Goal: Information Seeking & Learning: Compare options

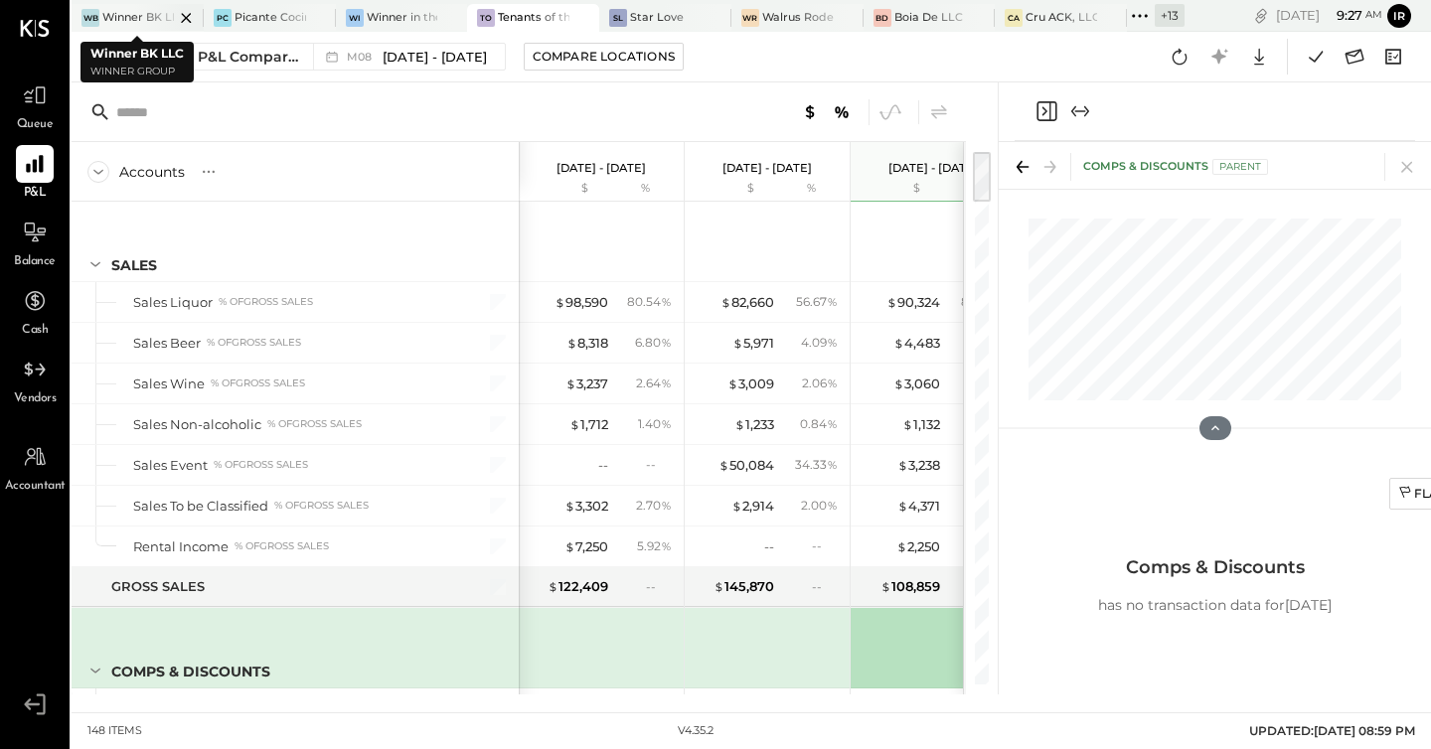
click at [131, 18] on div "Winner BK LLC" at bounding box center [138, 18] width 72 height 16
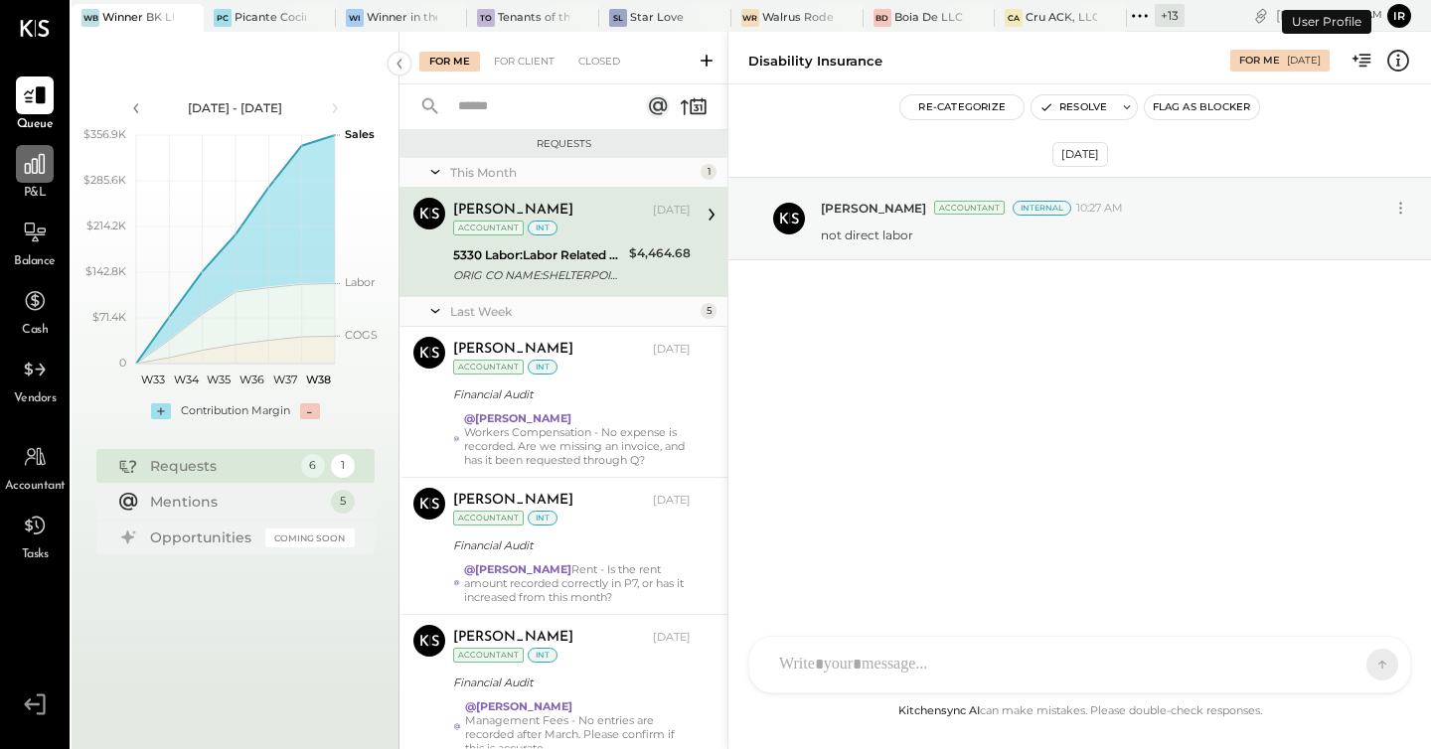
click at [30, 164] on icon at bounding box center [35, 164] width 26 height 26
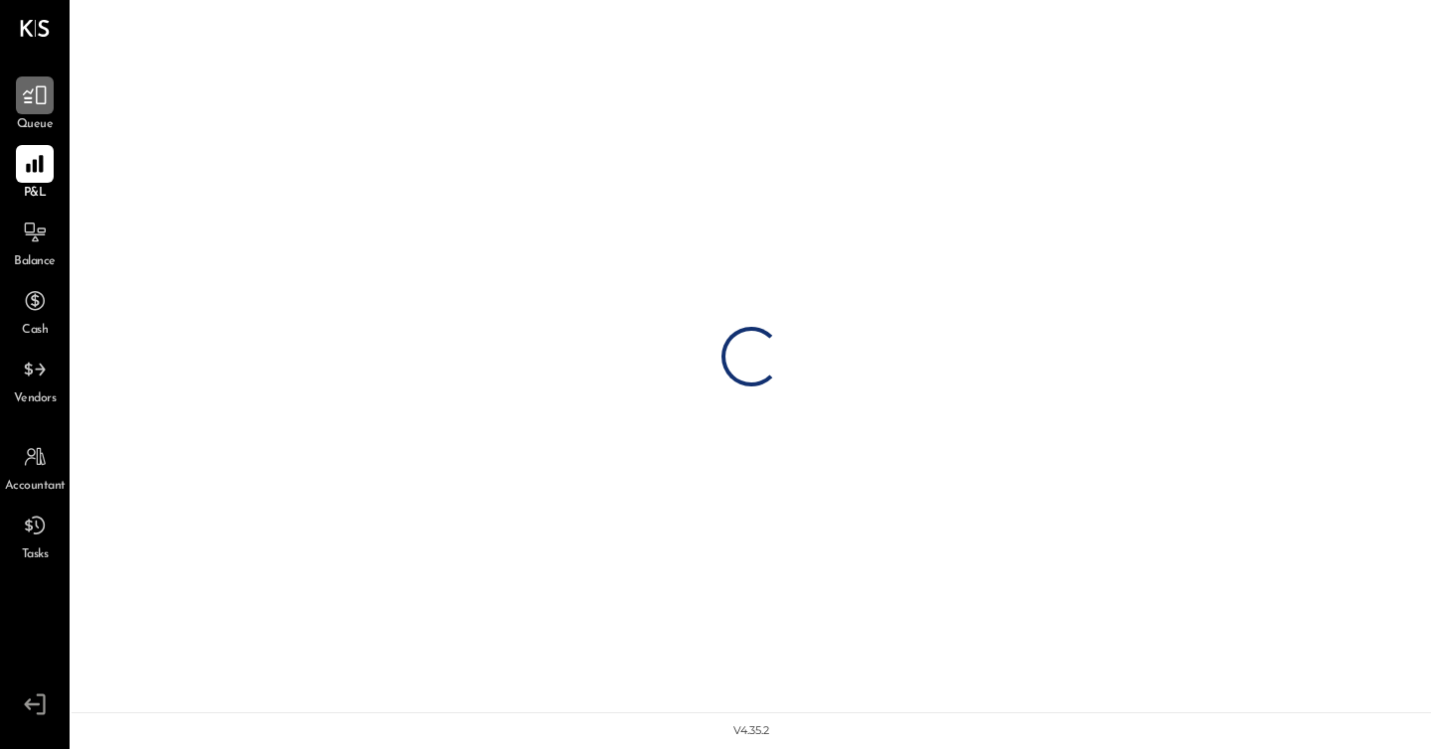
click at [42, 102] on icon at bounding box center [35, 95] width 24 height 19
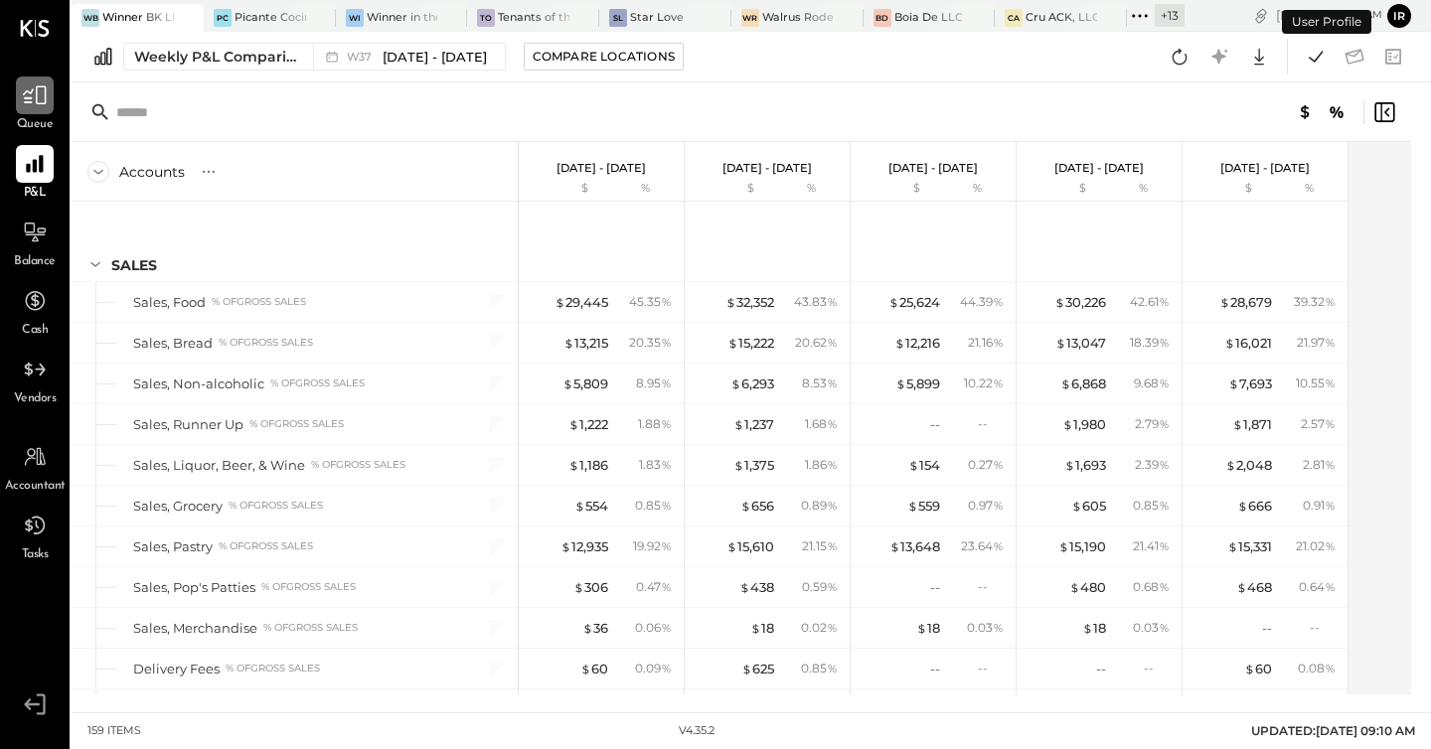
click at [29, 96] on icon at bounding box center [35, 95] width 26 height 26
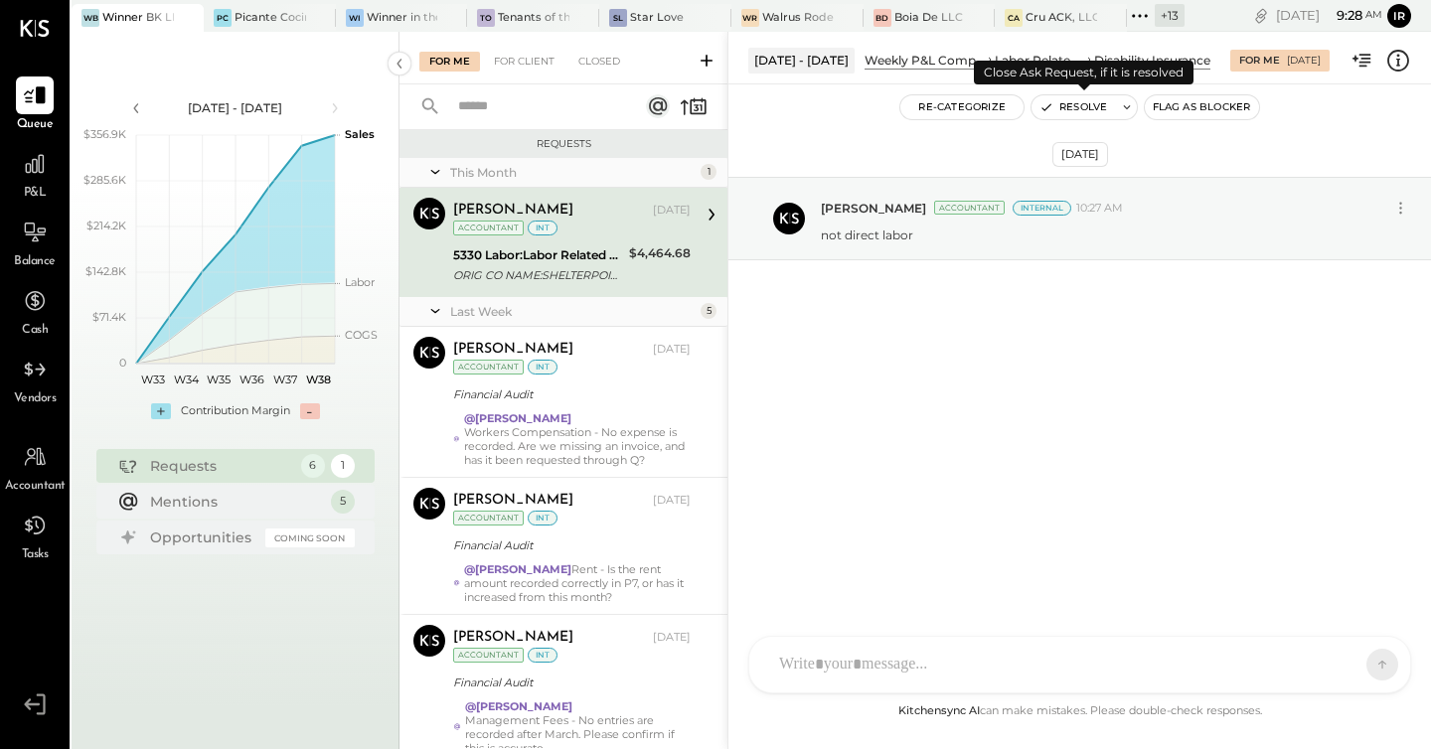
click at [1075, 112] on button "Resolve" at bounding box center [1072, 107] width 83 height 24
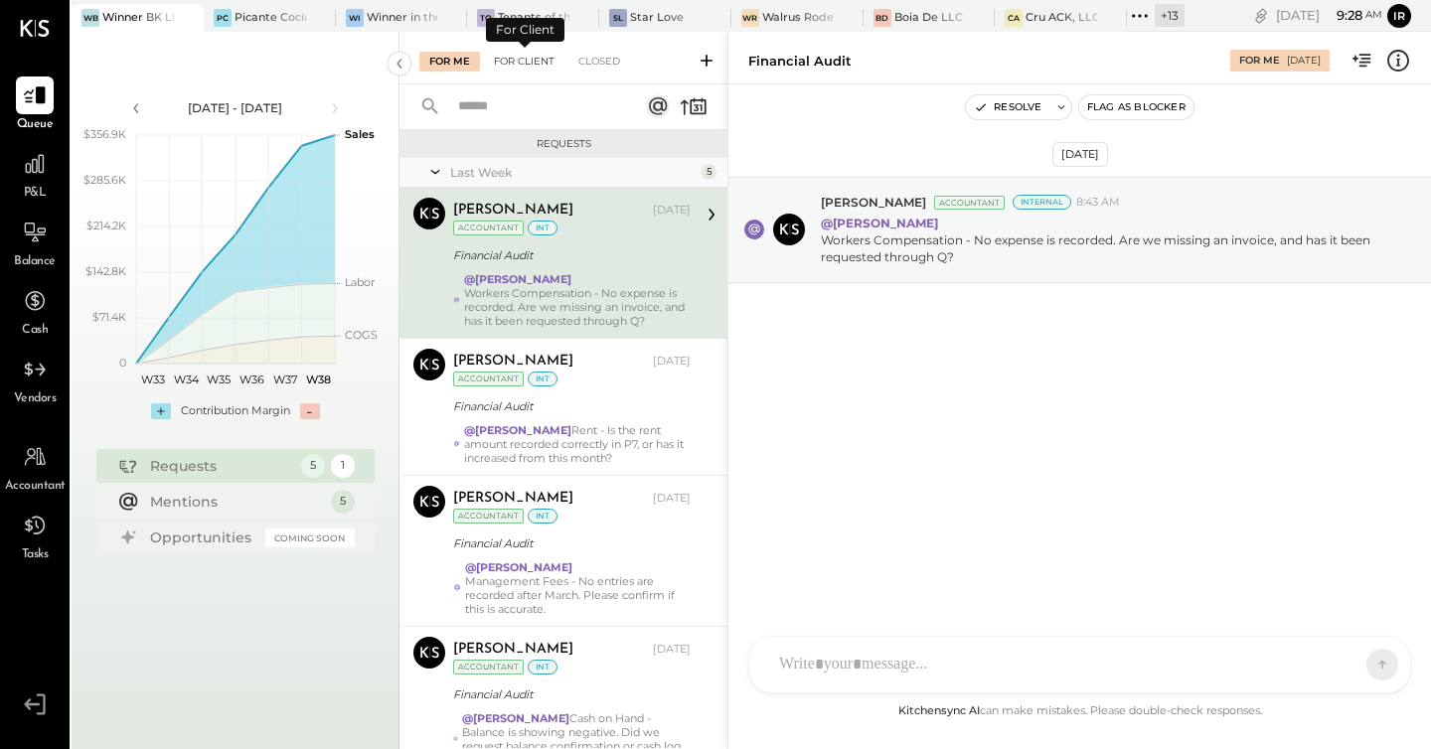
click at [530, 57] on div "For Client" at bounding box center [524, 62] width 80 height 20
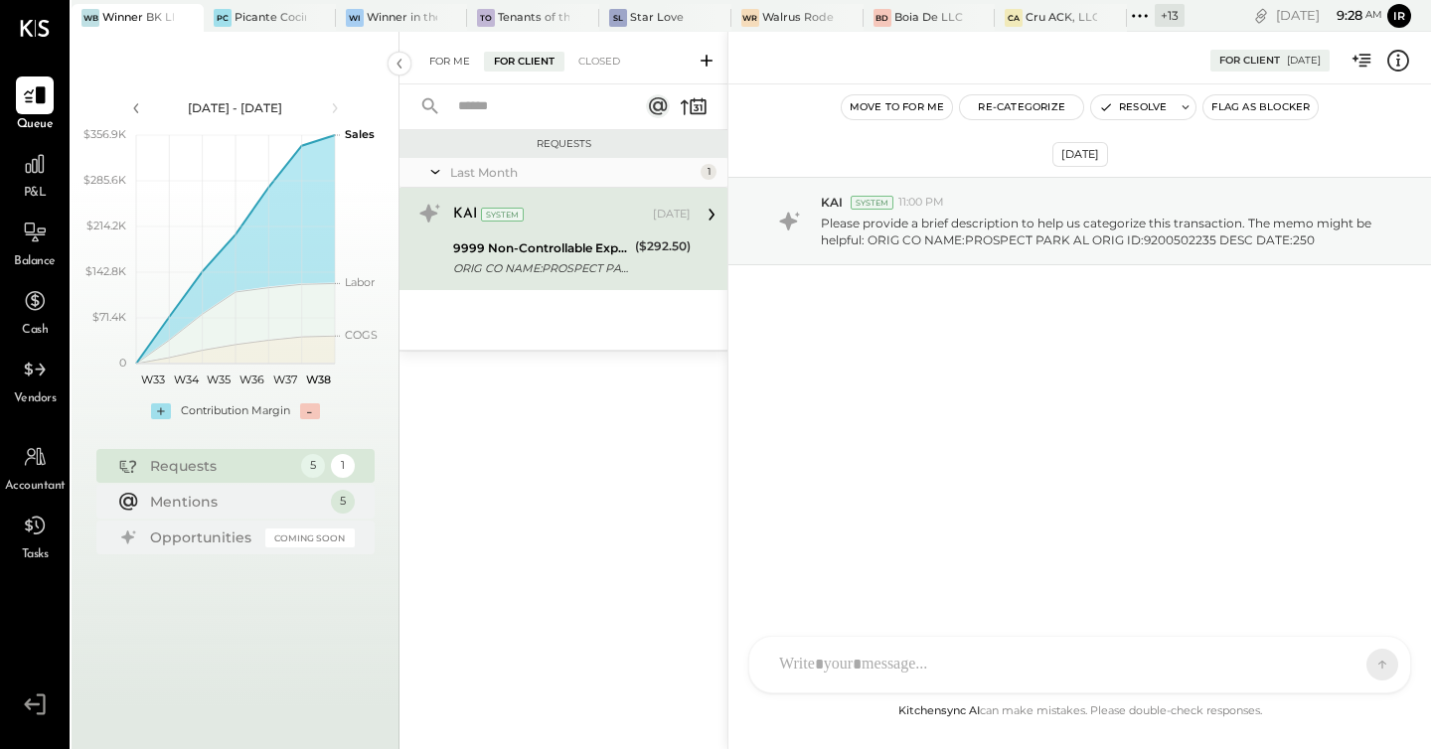
click at [448, 59] on div "For Me" at bounding box center [449, 62] width 61 height 20
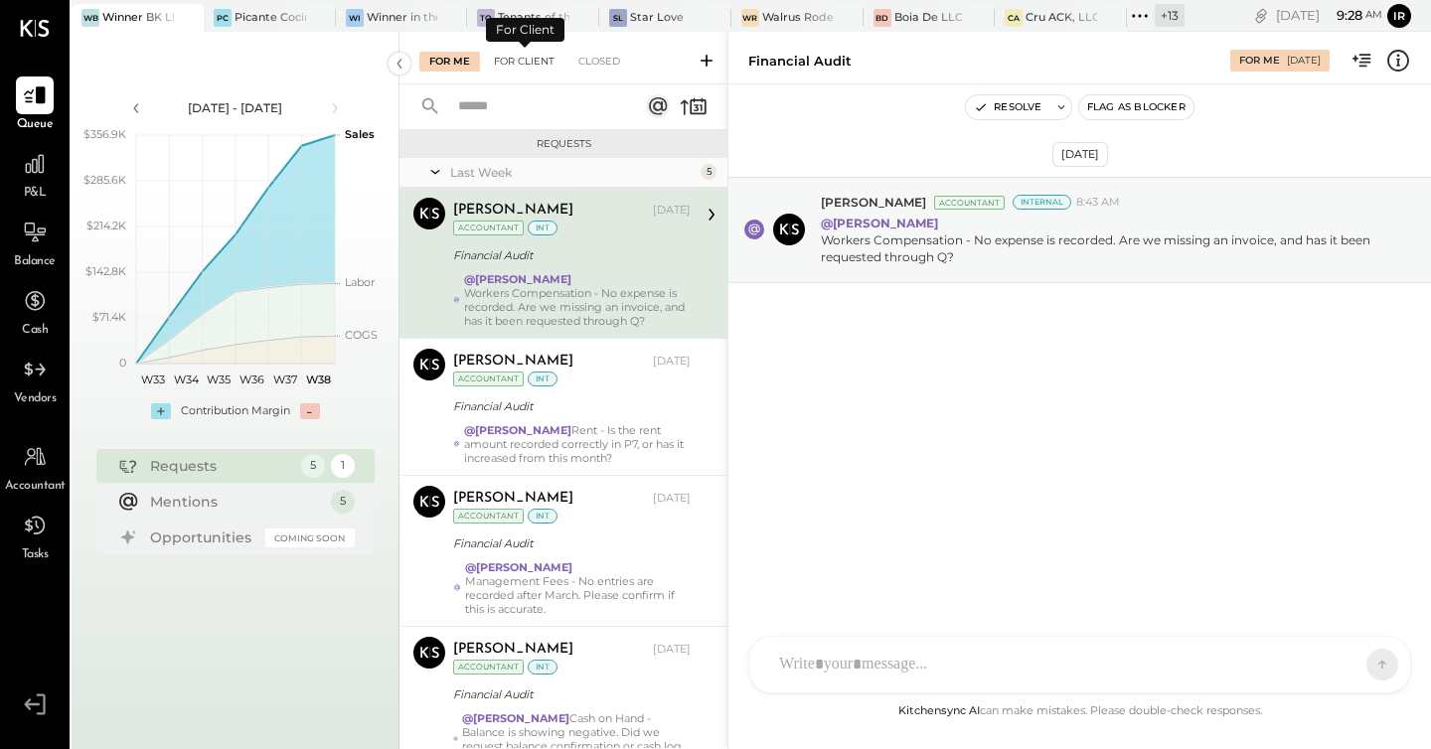
click at [521, 65] on div "For Client" at bounding box center [524, 62] width 80 height 20
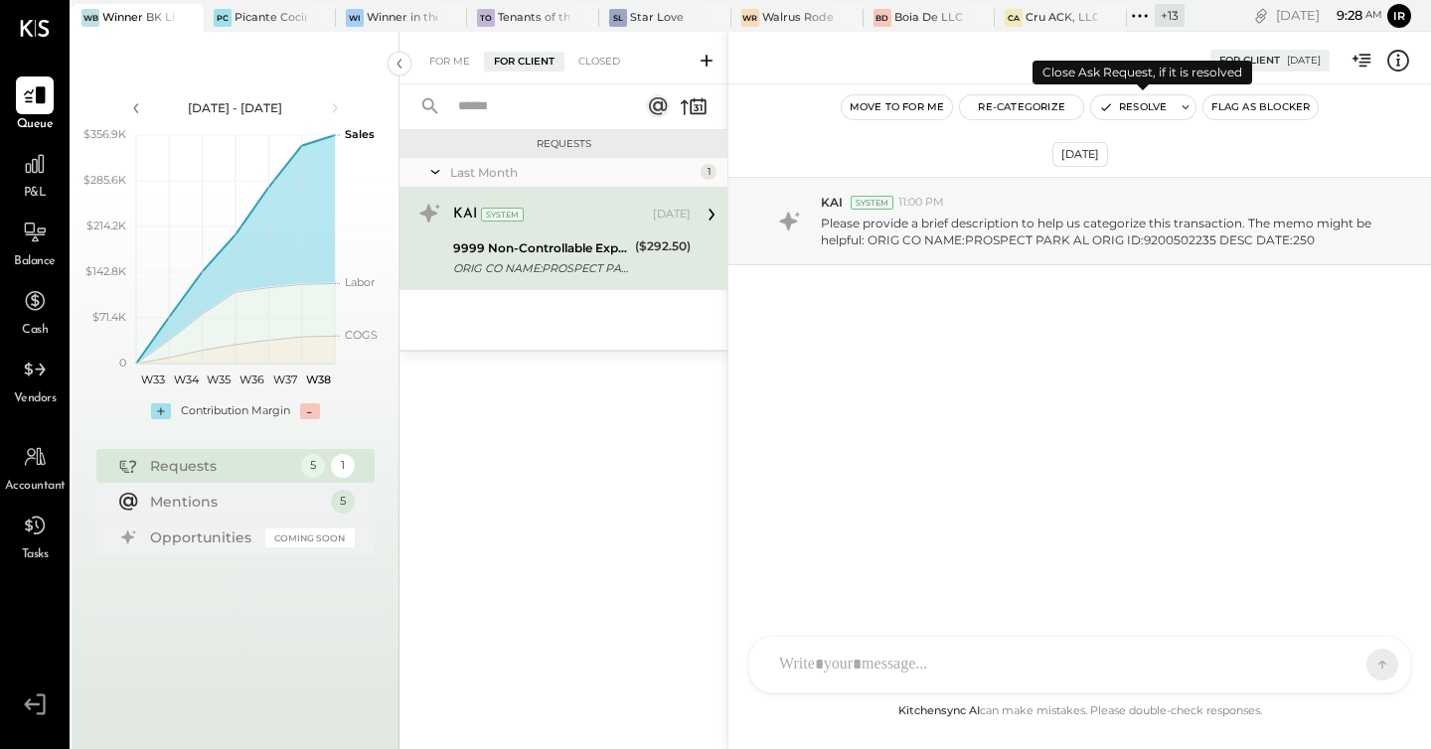
click at [1127, 107] on button "Resolve" at bounding box center [1132, 107] width 83 height 24
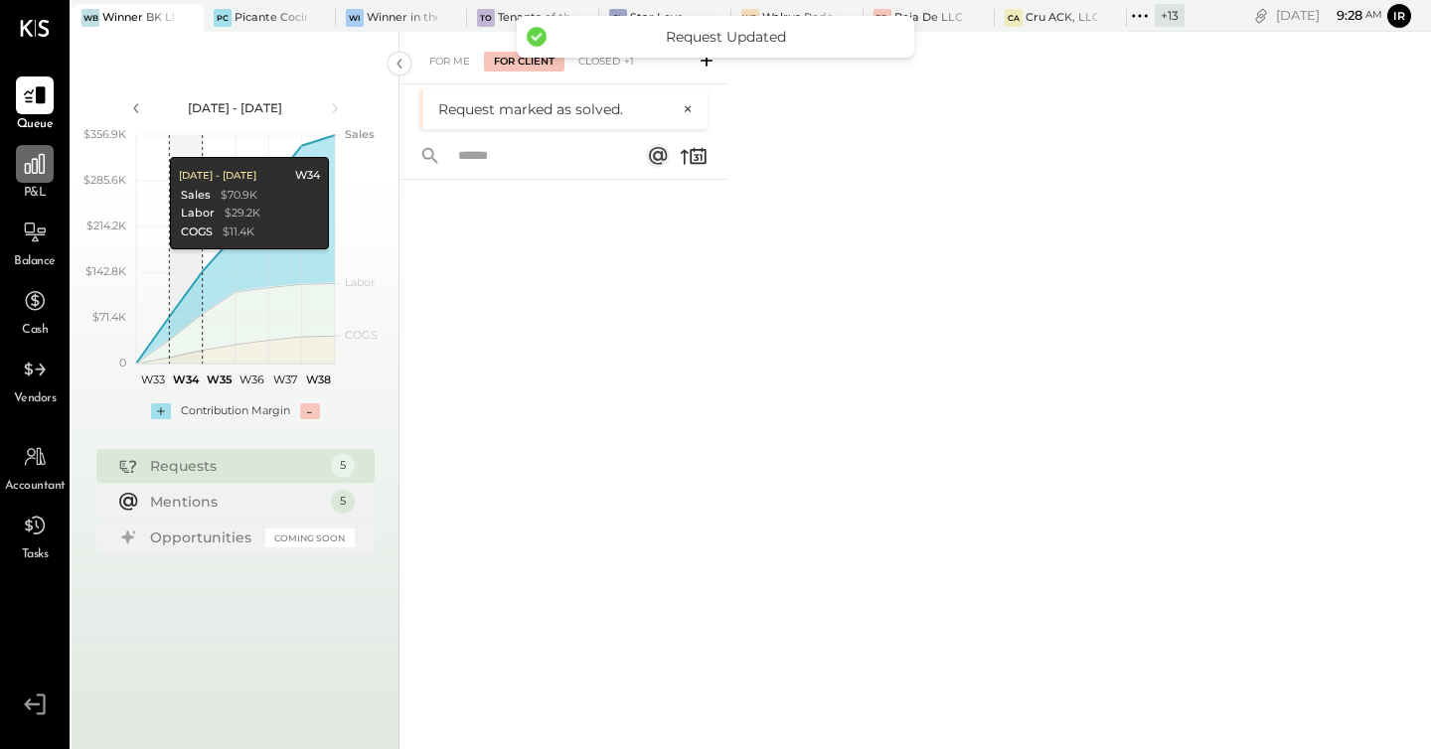
click at [48, 159] on div at bounding box center [35, 164] width 38 height 38
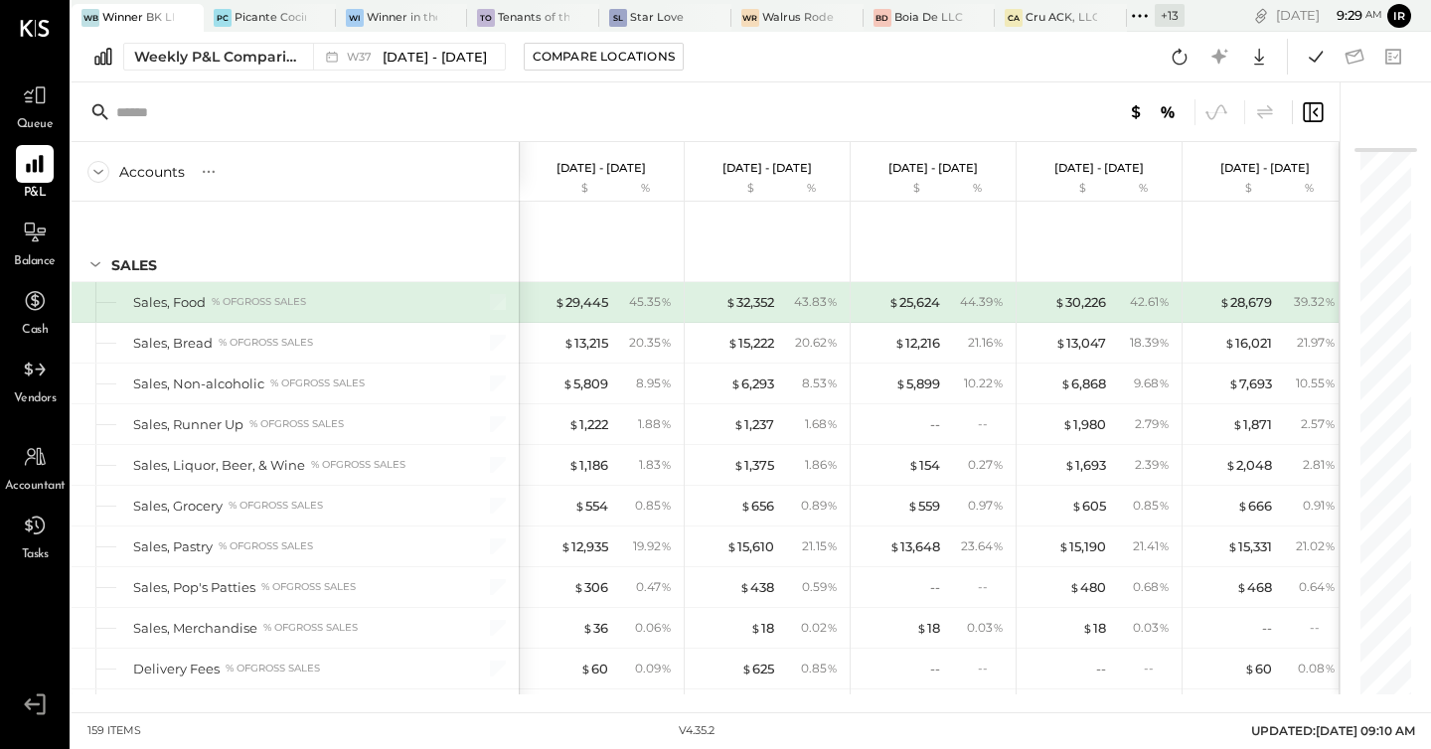
click at [219, 42] on div "Weekly P&L Comparison W37 [DATE] - [DATE] Compare Locations Google Sheets Excel" at bounding box center [751, 57] width 1359 height 51
click at [205, 57] on div "Weekly P&L Comparison" at bounding box center [217, 57] width 167 height 20
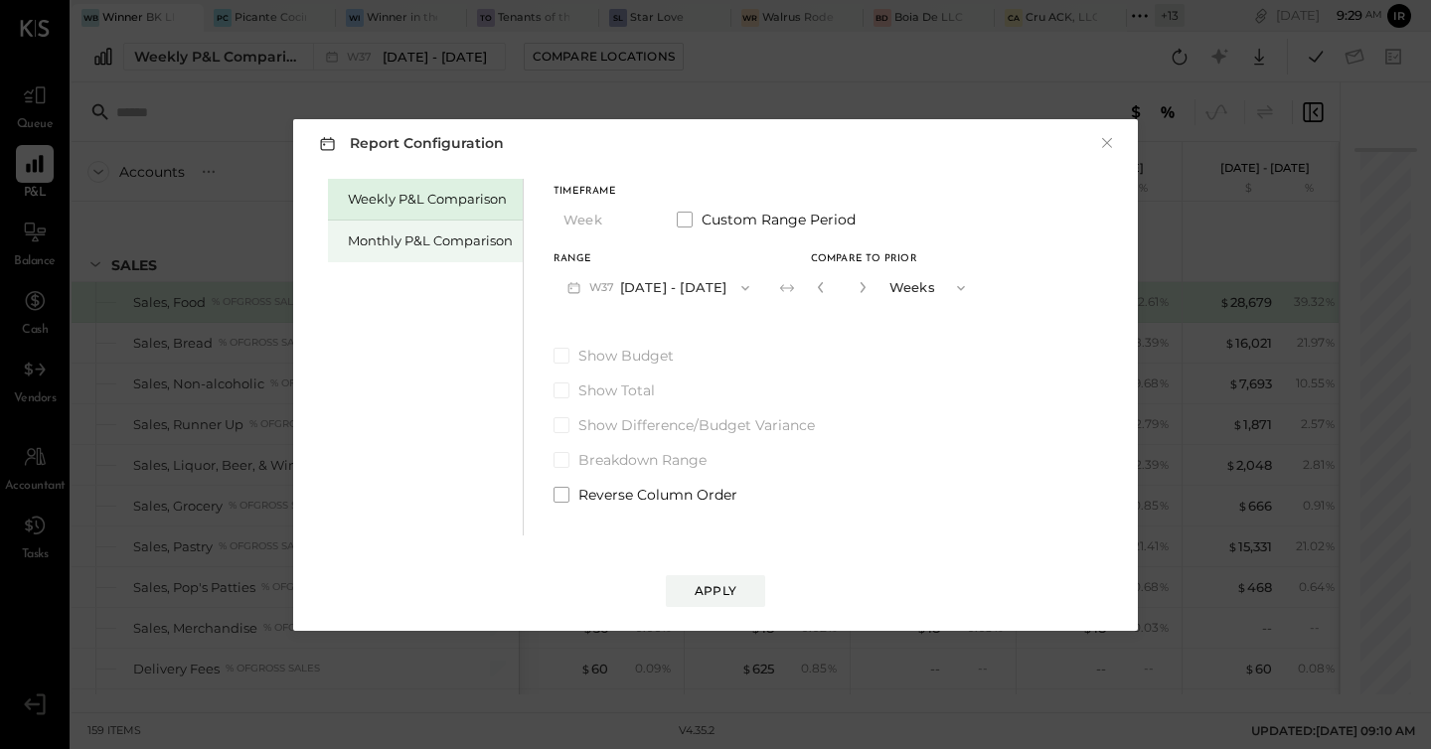
click at [460, 242] on div "Monthly P&L Comparison" at bounding box center [430, 241] width 165 height 19
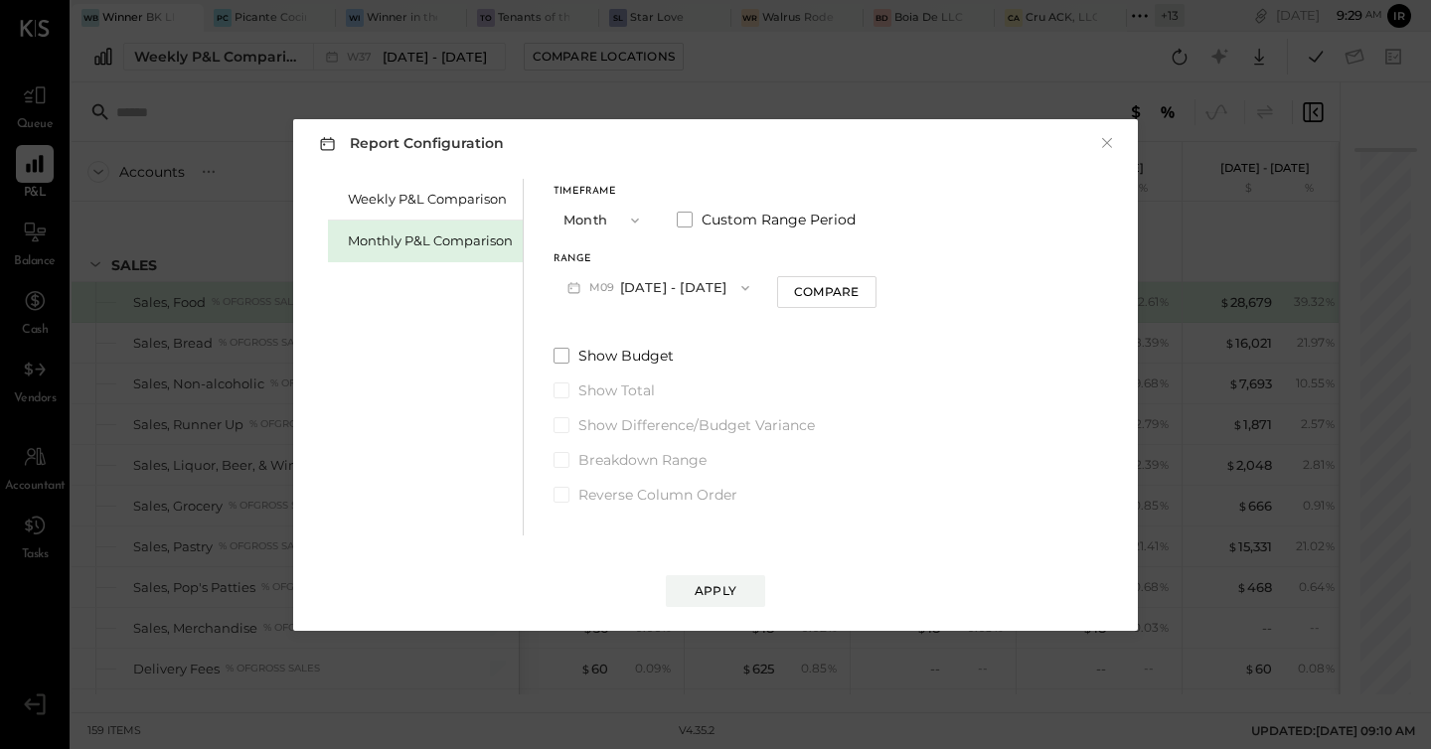
click at [702, 290] on button "M09 [DATE] - [DATE]" at bounding box center [659, 287] width 210 height 37
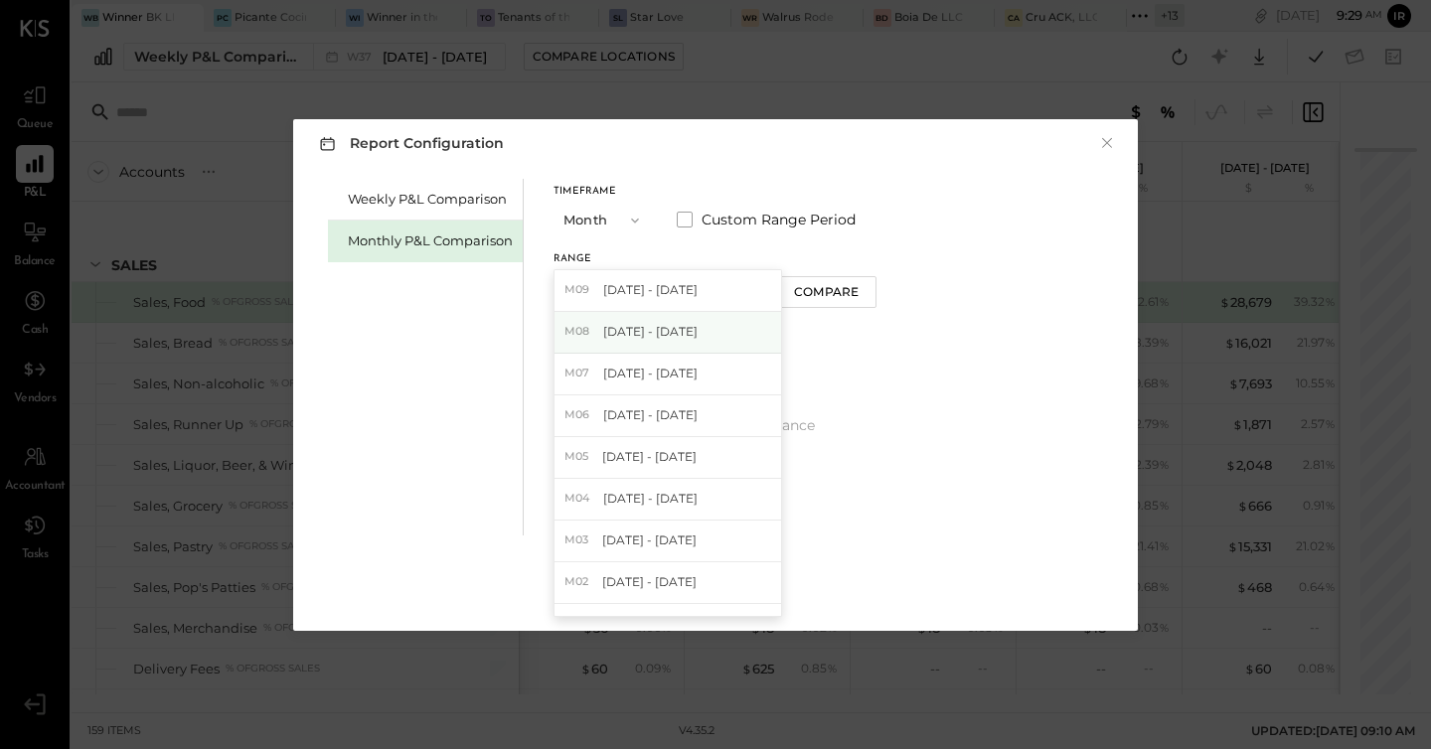
click at [665, 329] on span "[DATE] - [DATE]" at bounding box center [650, 331] width 94 height 17
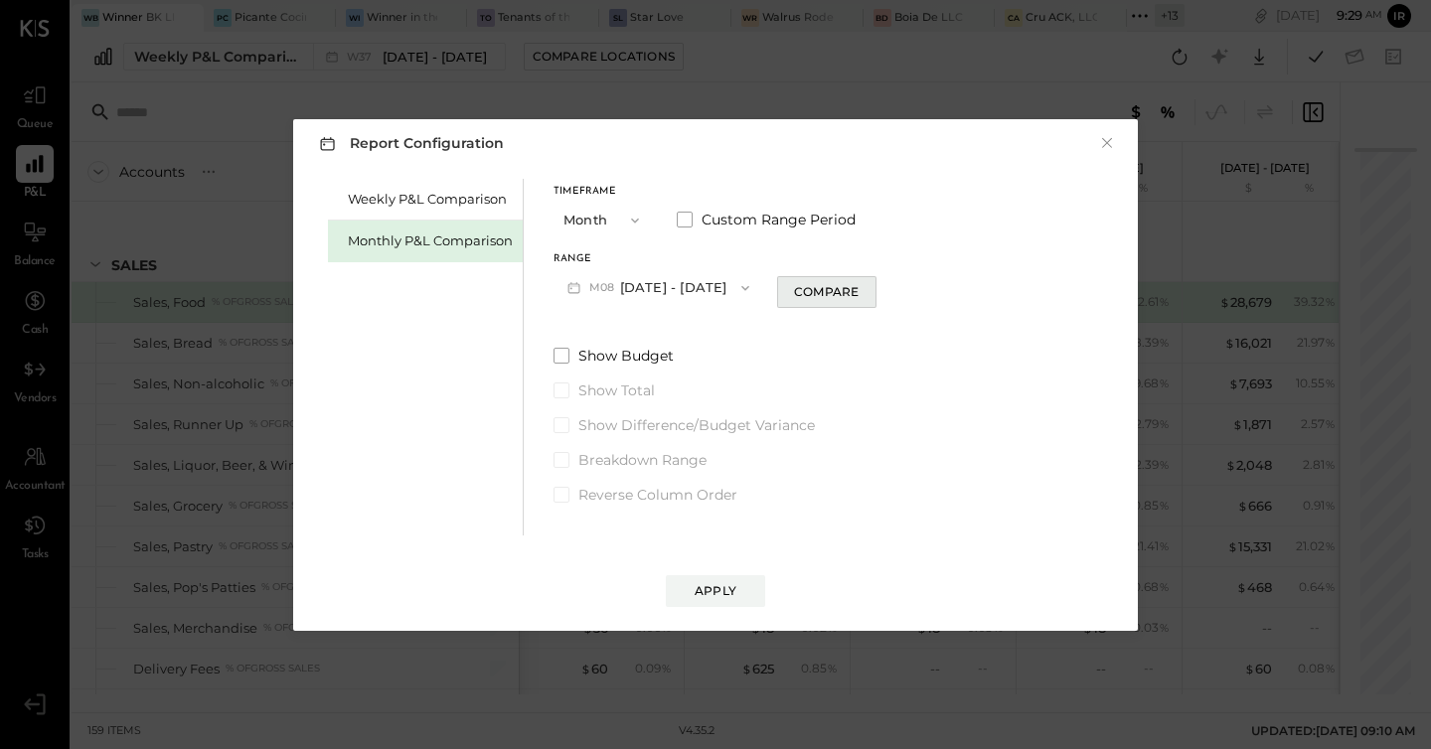
click at [802, 280] on button "Compare" at bounding box center [826, 292] width 99 height 32
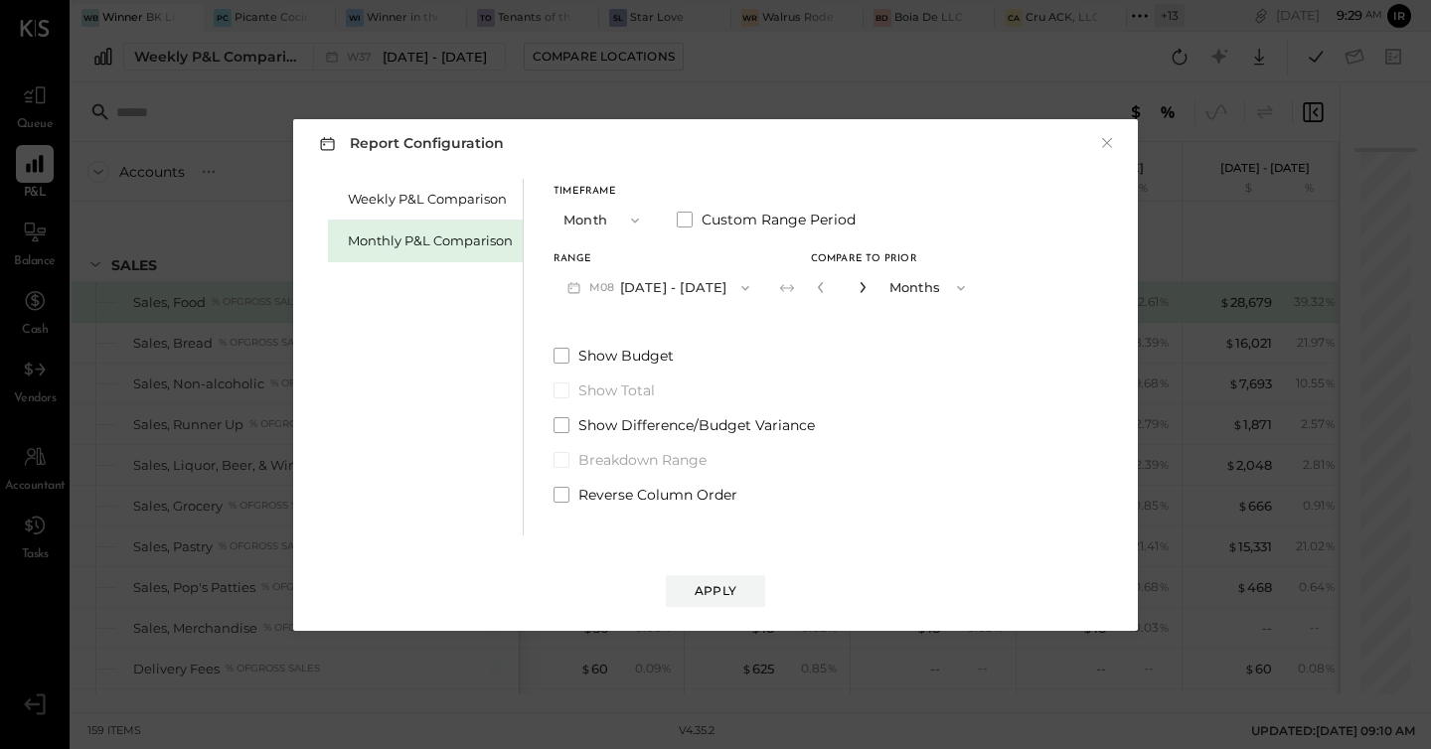
click at [860, 290] on icon "button" at bounding box center [862, 287] width 5 height 11
type input "*"
click at [715, 588] on div "Apply" at bounding box center [716, 590] width 42 height 17
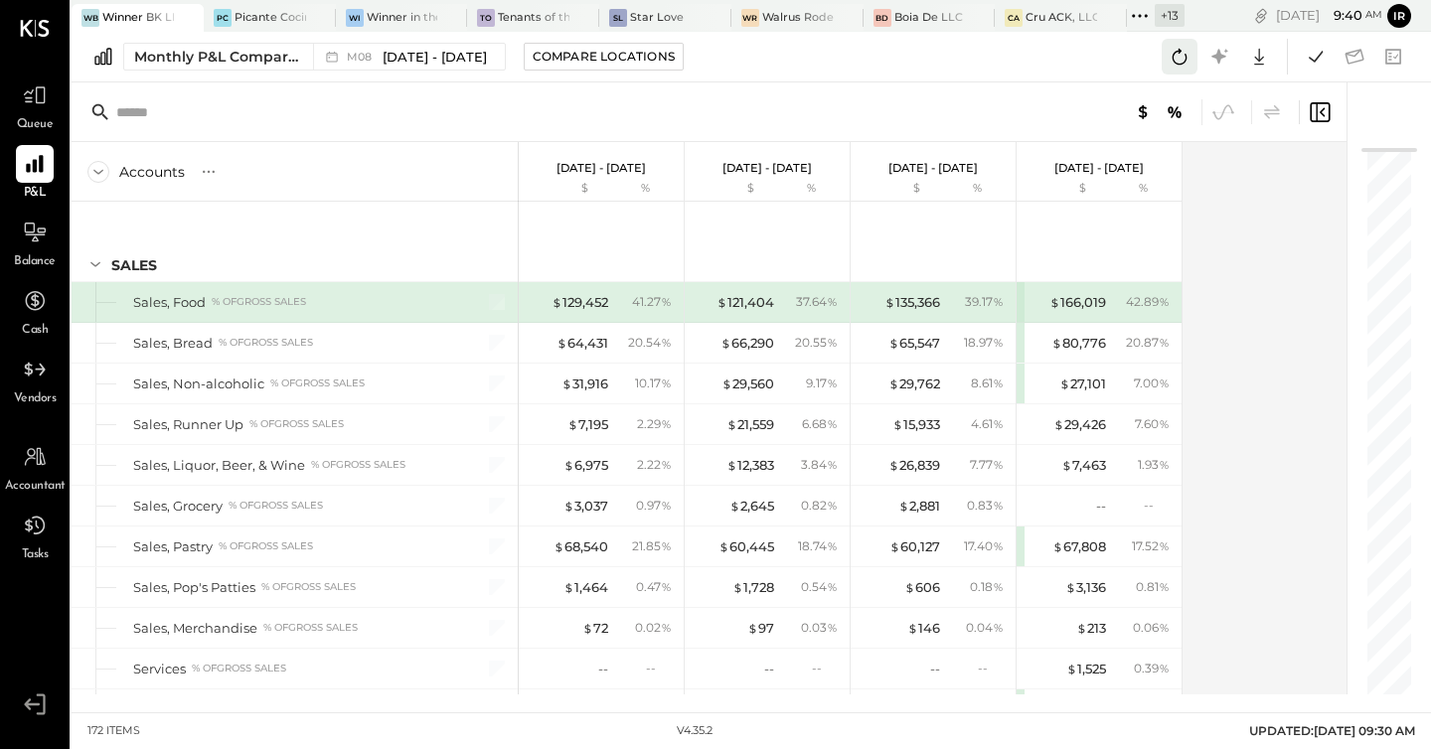
click at [1183, 62] on icon at bounding box center [1180, 57] width 15 height 16
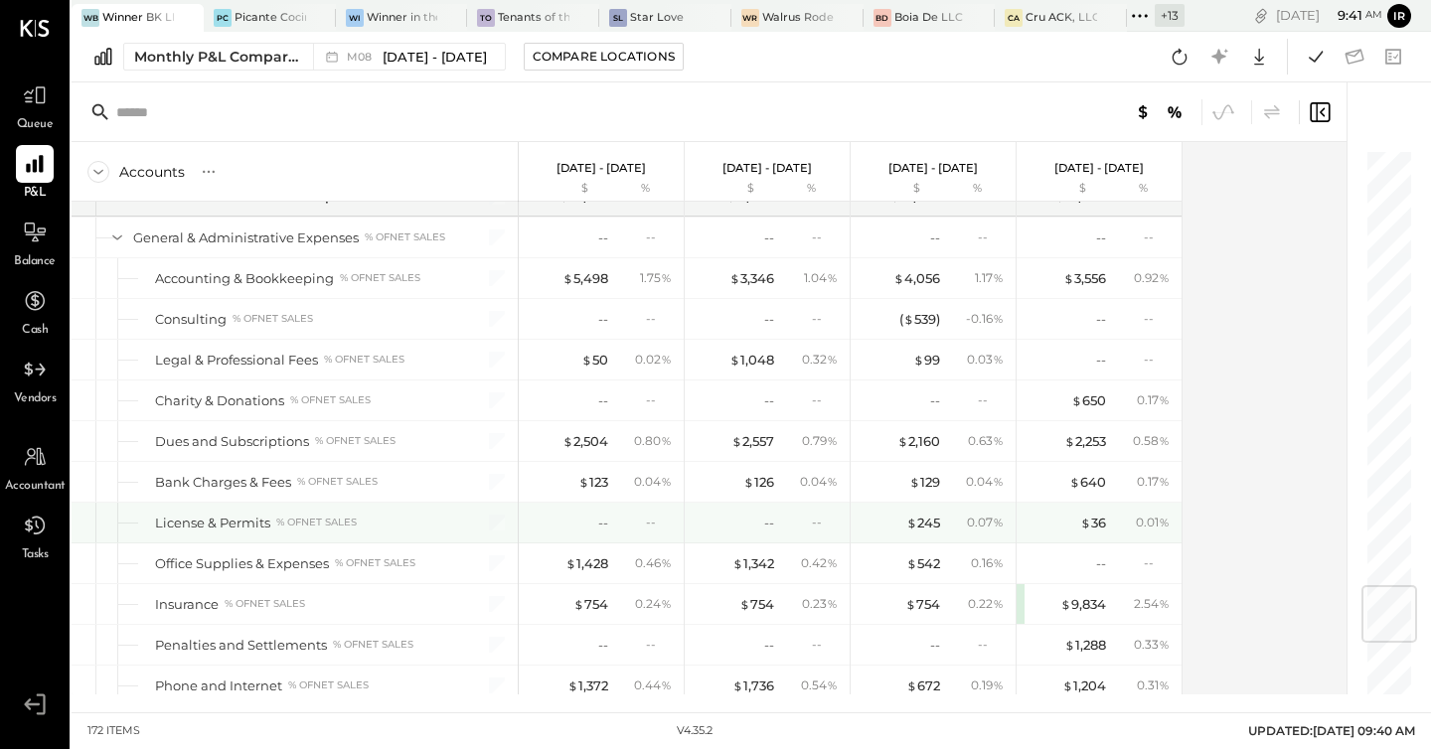
scroll to position [3675, 0]
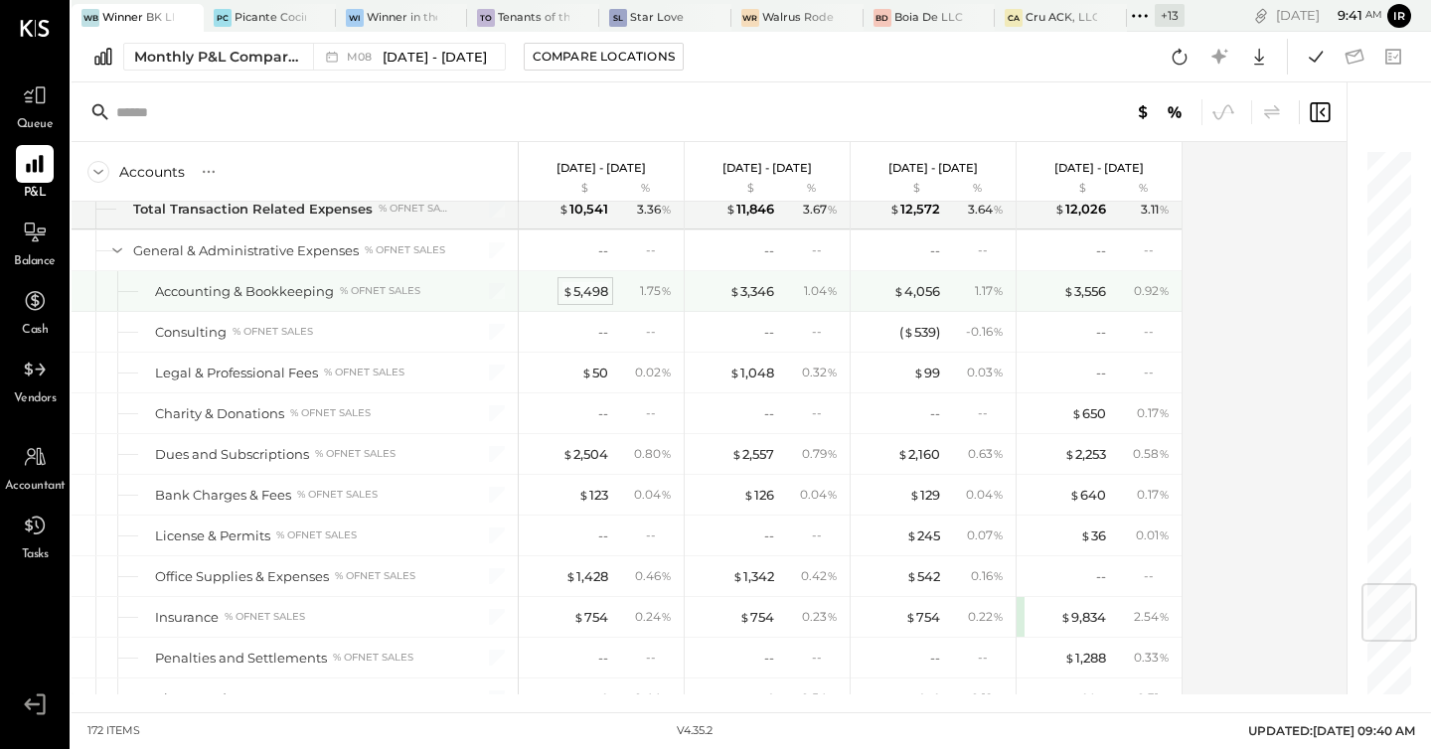
click at [604, 286] on div "$ 5,498" at bounding box center [585, 291] width 46 height 19
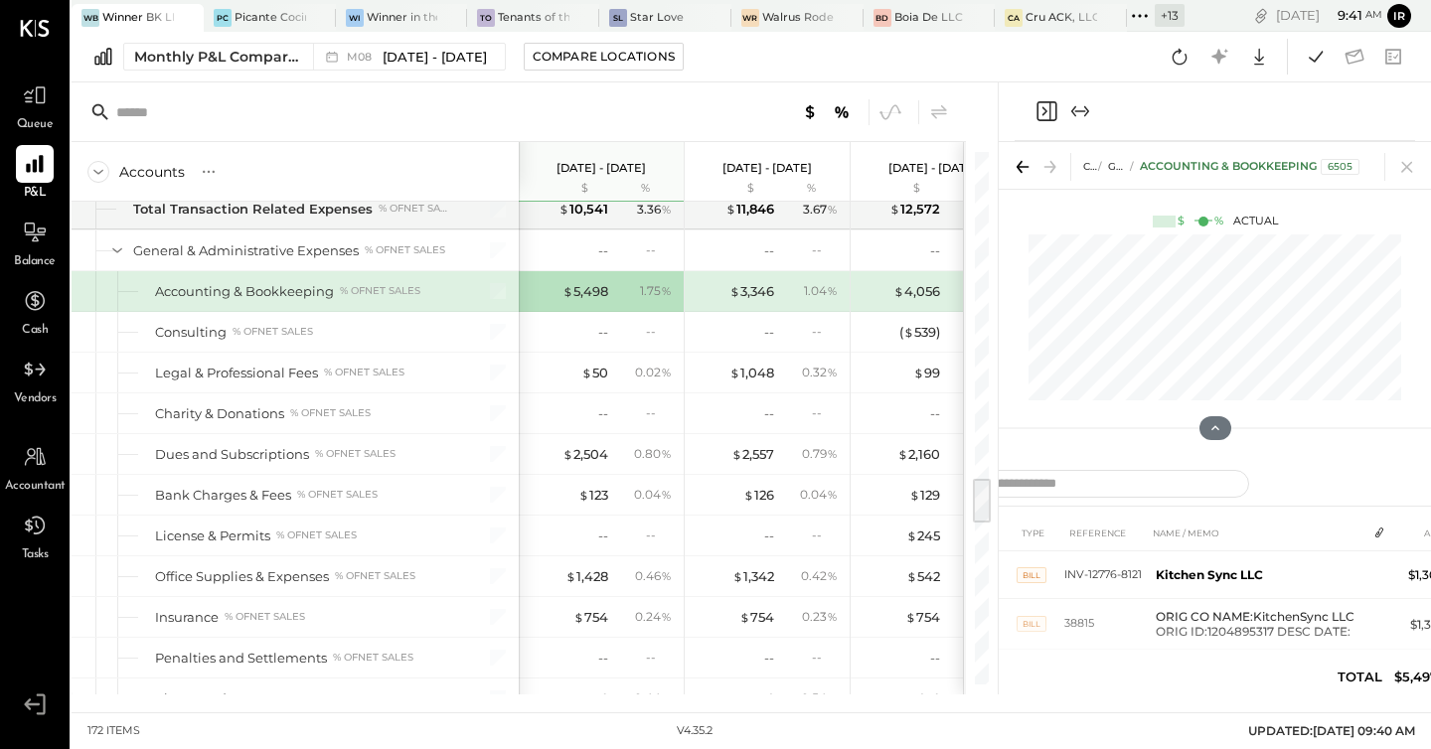
click at [1044, 107] on icon "Close panel" at bounding box center [1046, 111] width 24 height 24
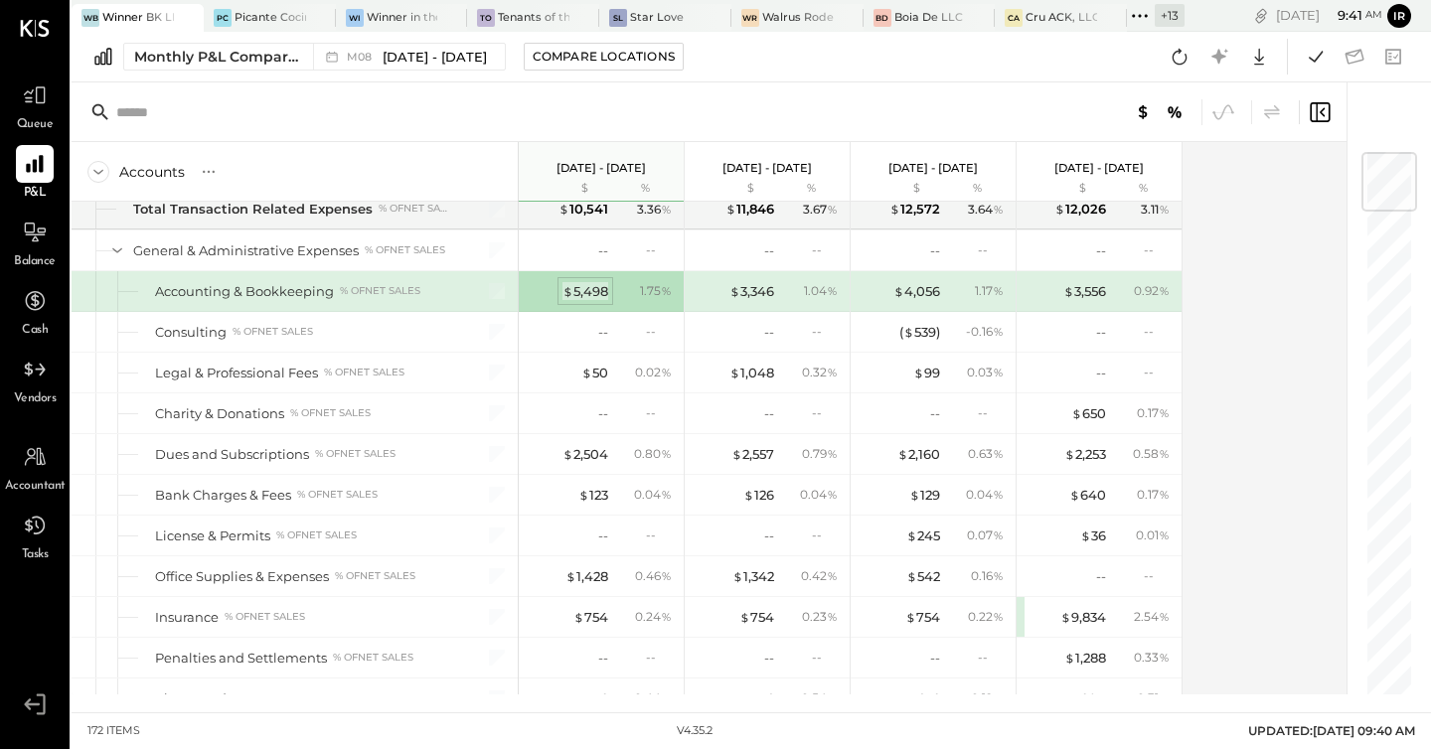
click at [588, 286] on div "$ 5,498" at bounding box center [585, 291] width 46 height 19
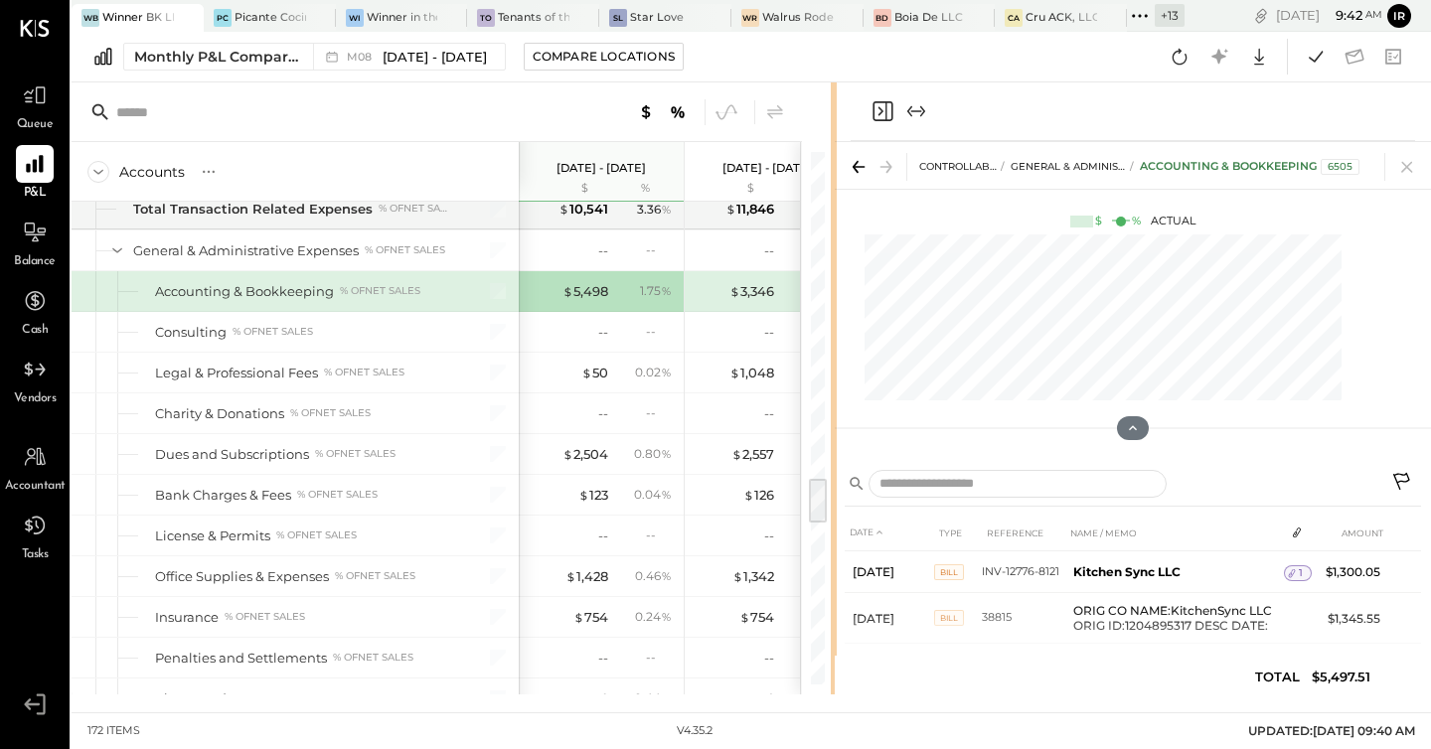
drag, startPoint x: 996, startPoint y: 218, endPoint x: 834, endPoint y: 251, distance: 165.5
click at [834, 251] on div "Accounts S % GL [DATE] - [DATE] $ % [DATE] - [DATE] $ % [DATE] - [DATE] $ % [DA…" at bounding box center [751, 388] width 1359 height 612
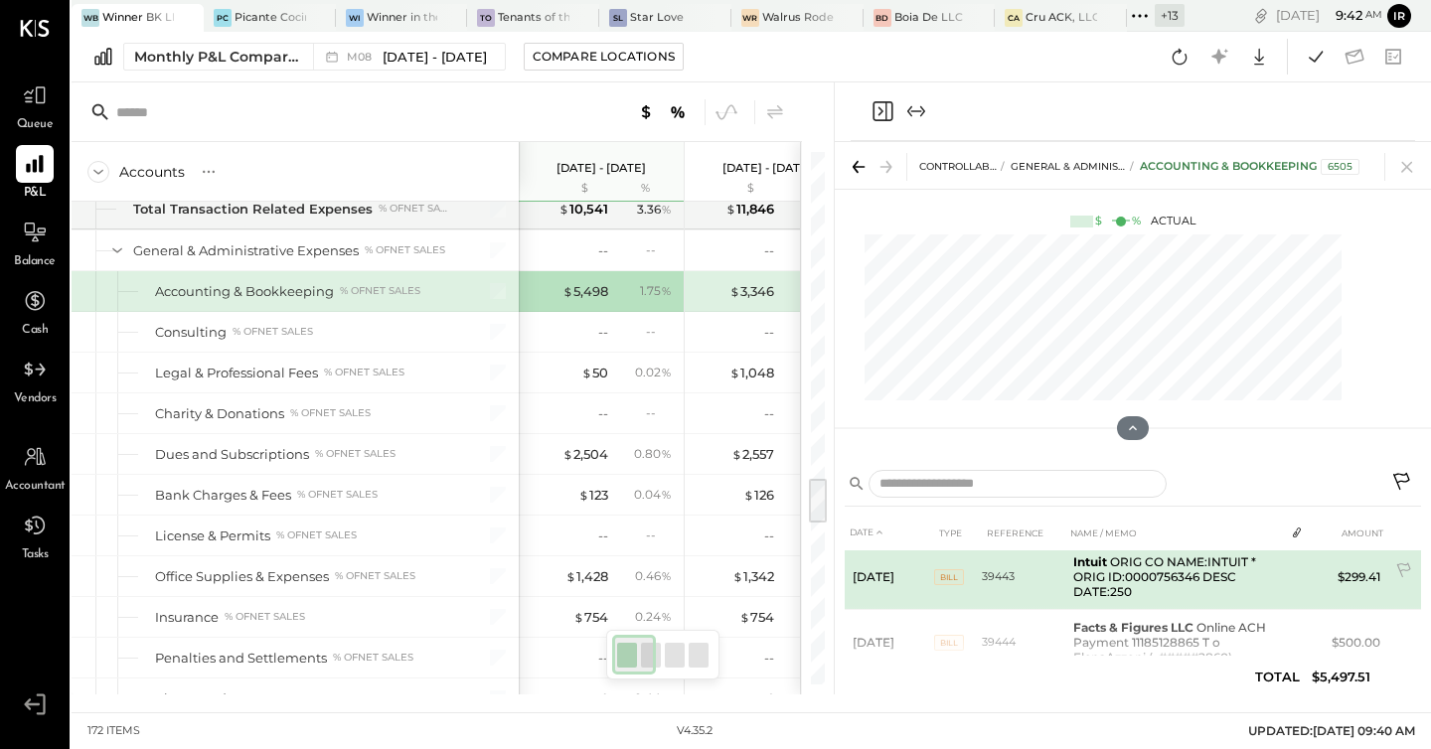
scroll to position [444, 0]
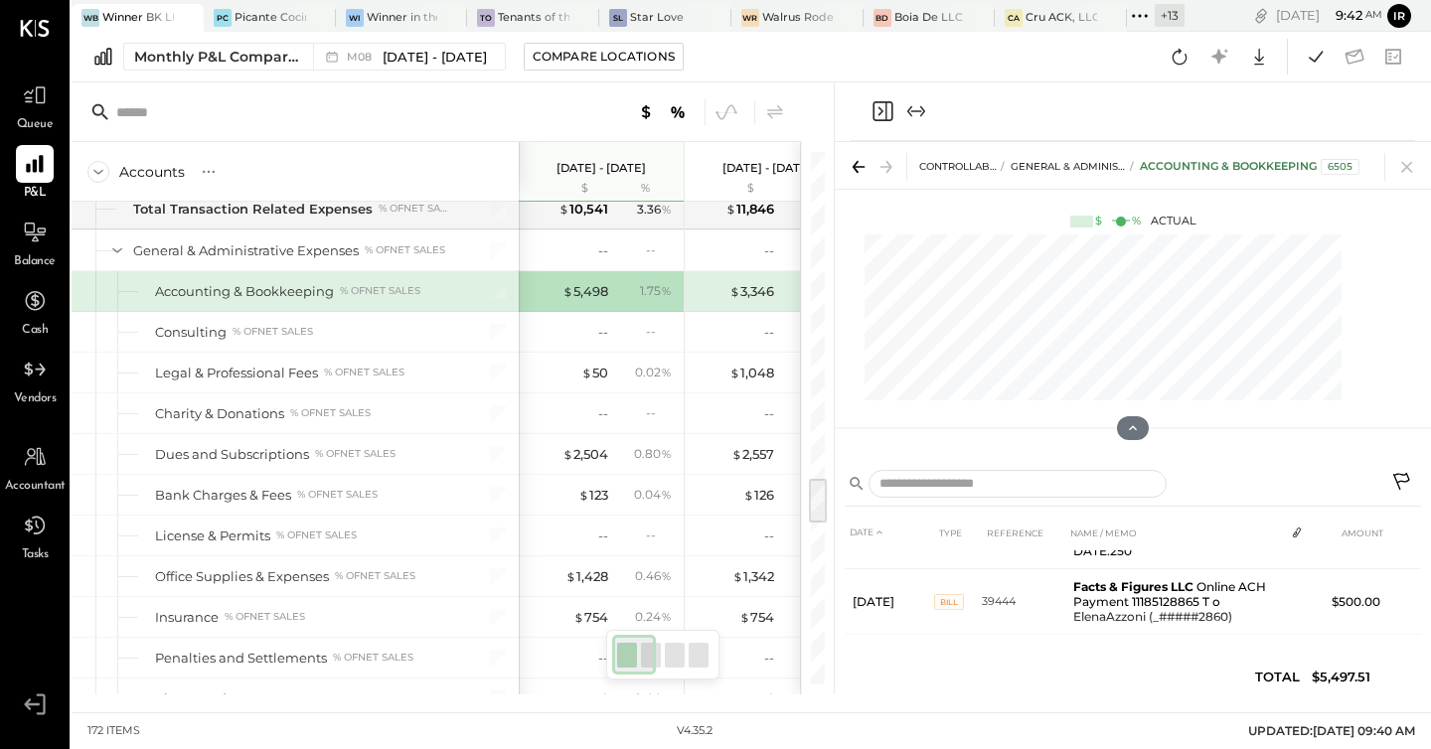
click at [889, 110] on icon "Close panel" at bounding box center [883, 111] width 24 height 24
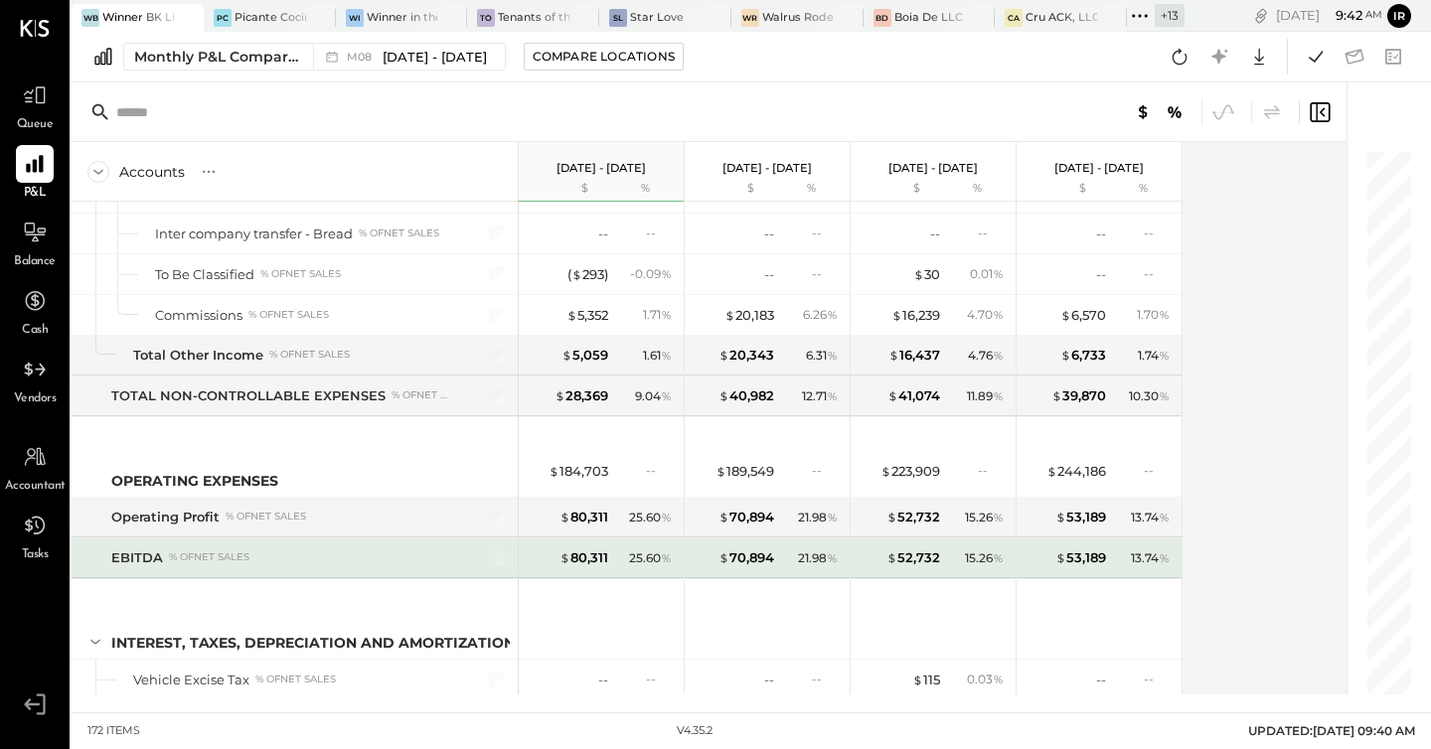
scroll to position [5497, 0]
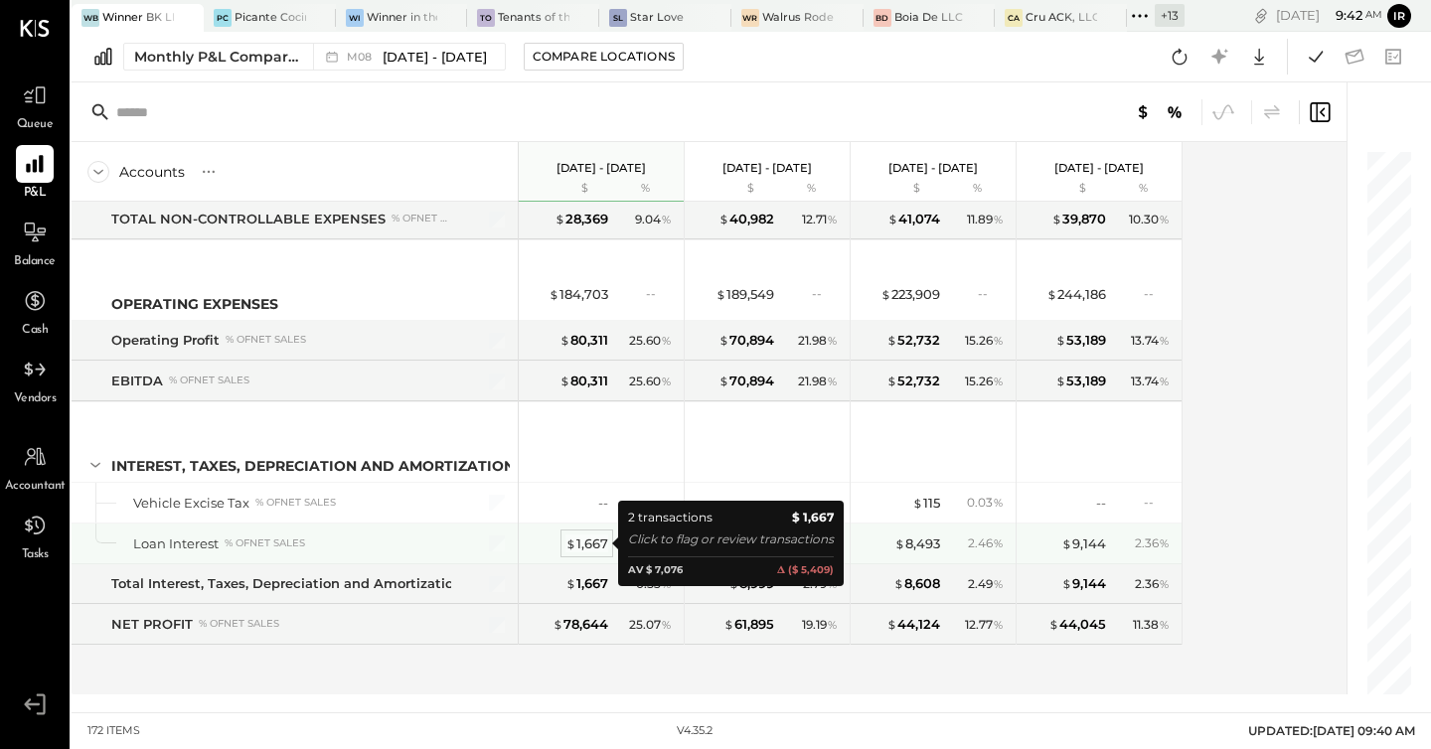
click at [585, 541] on div "$ 1,667" at bounding box center [586, 544] width 43 height 19
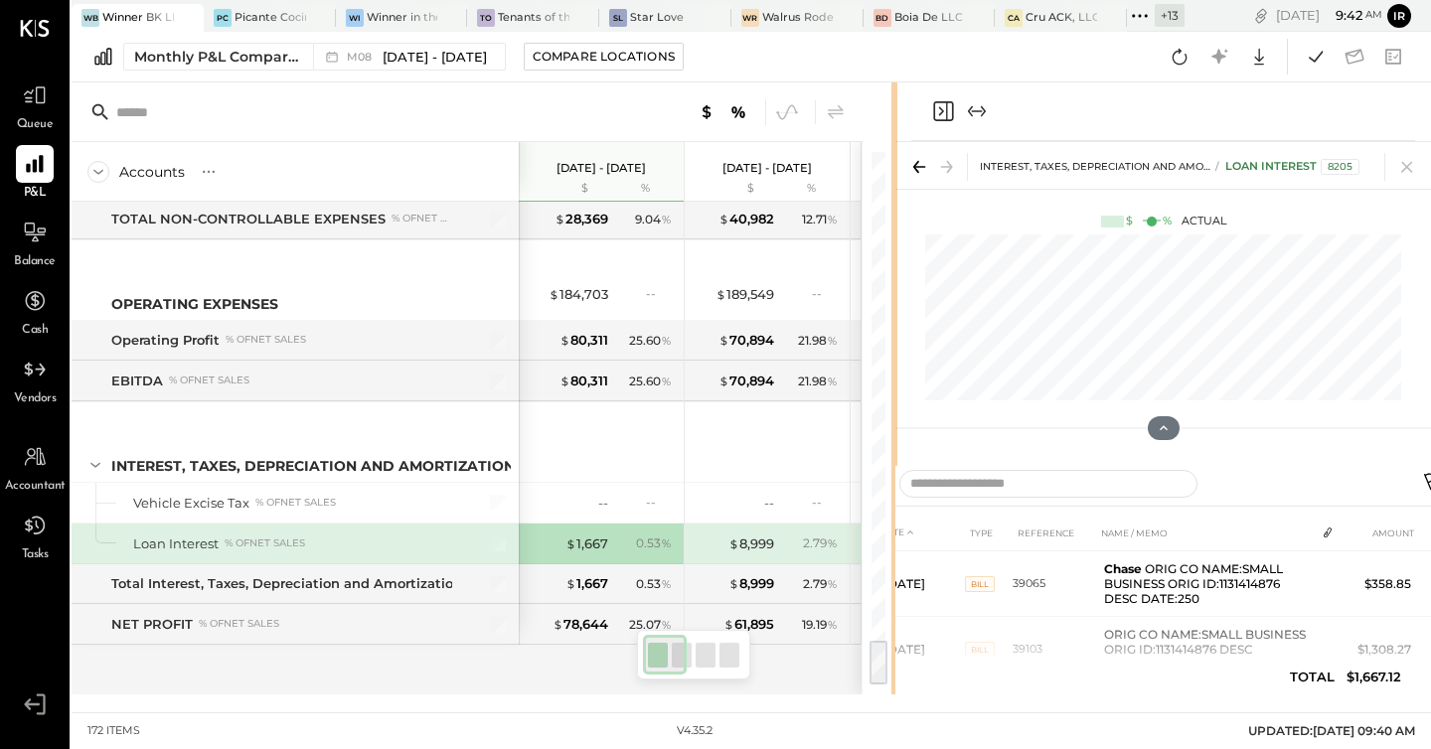
drag, startPoint x: 995, startPoint y: 265, endPoint x: 893, endPoint y: 281, distance: 102.6
click at [893, 281] on div at bounding box center [894, 388] width 6 height 612
